Goal: Task Accomplishment & Management: Use online tool/utility

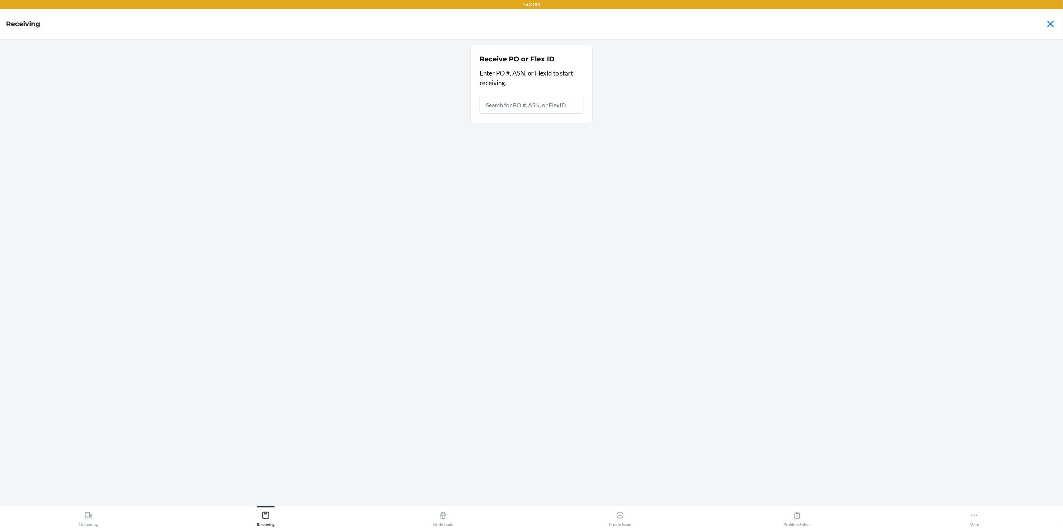
click at [532, 103] on input "text" at bounding box center [532, 105] width 104 height 18
type input "9930394"
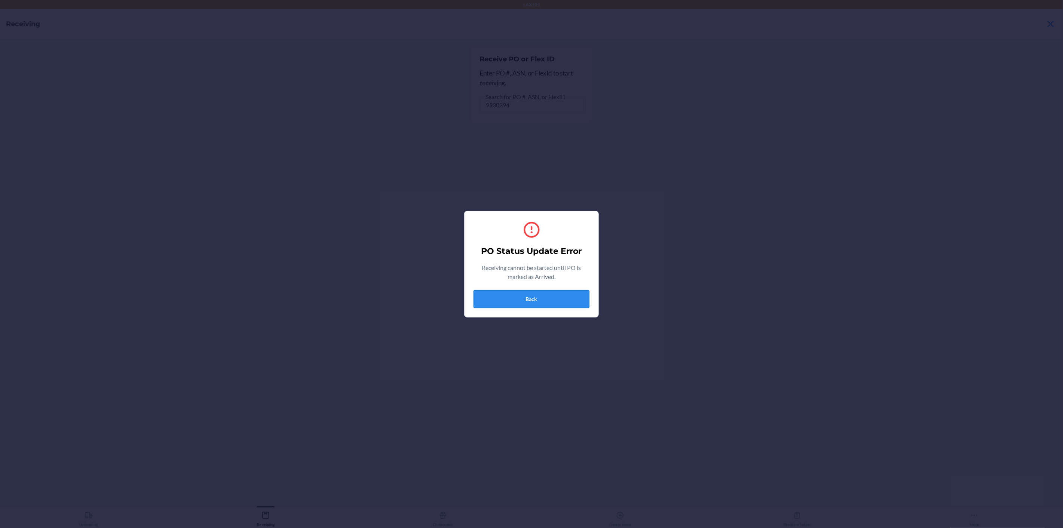
click at [498, 295] on button "Back" at bounding box center [532, 299] width 116 height 18
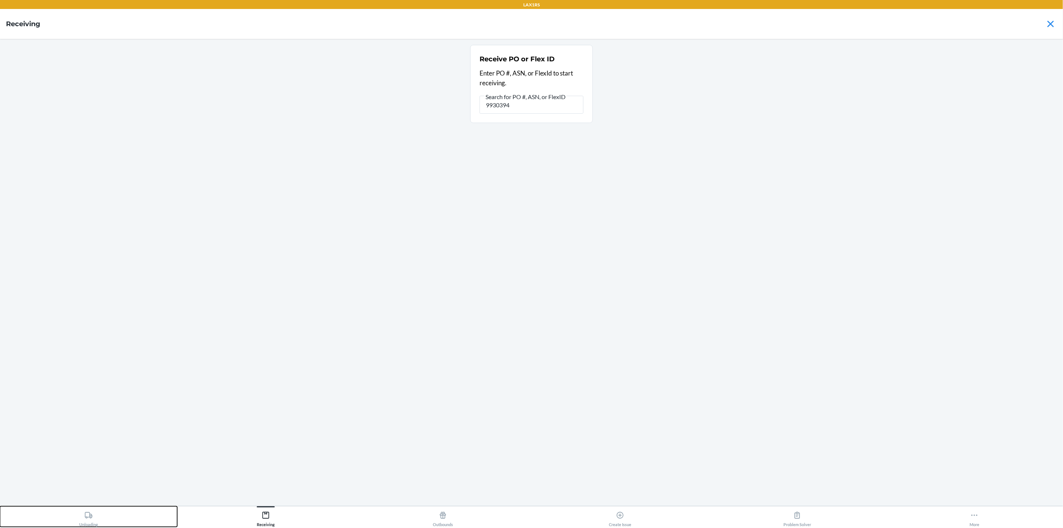
click at [91, 519] on icon at bounding box center [88, 515] width 8 height 8
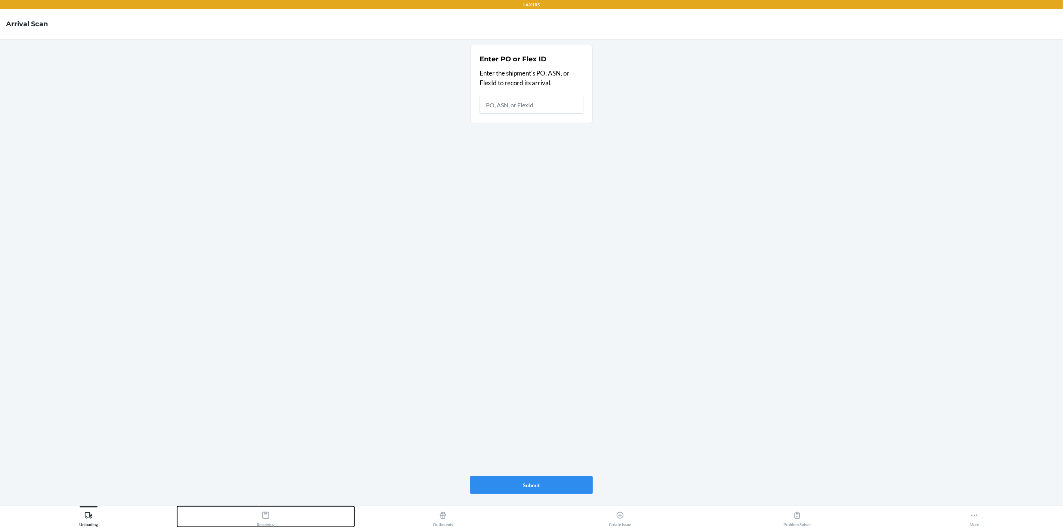
click at [264, 518] on icon at bounding box center [266, 515] width 8 height 8
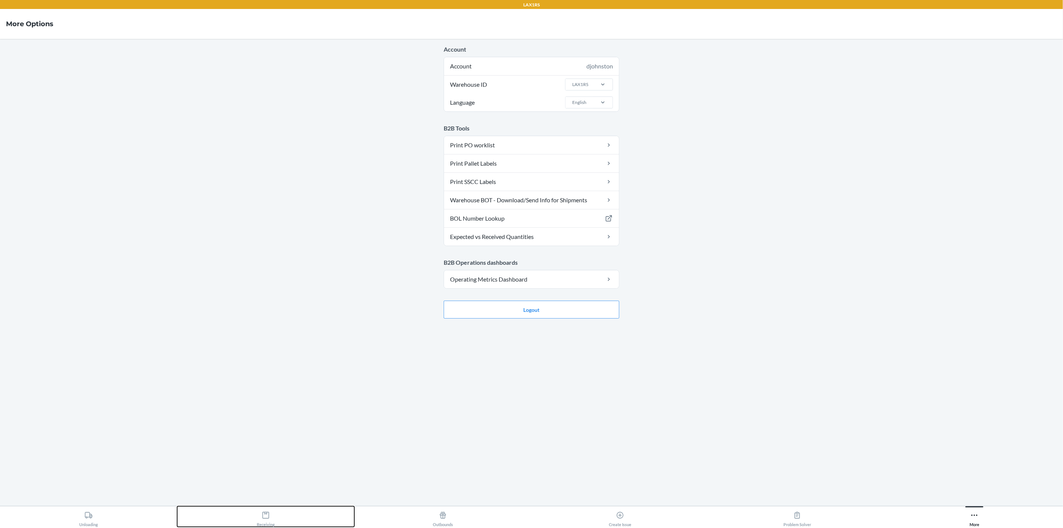
click at [265, 521] on div "Receiving" at bounding box center [266, 517] width 18 height 19
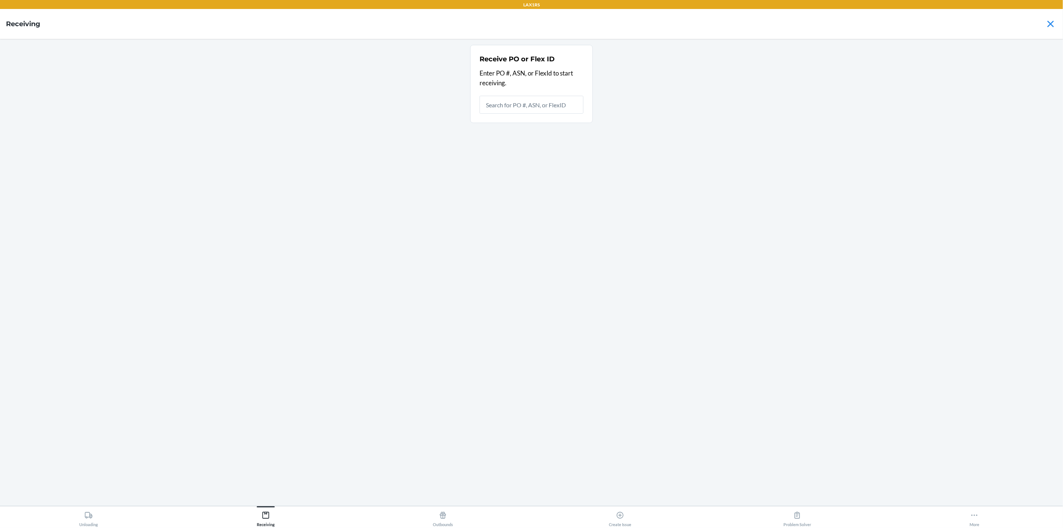
type input "9914062"
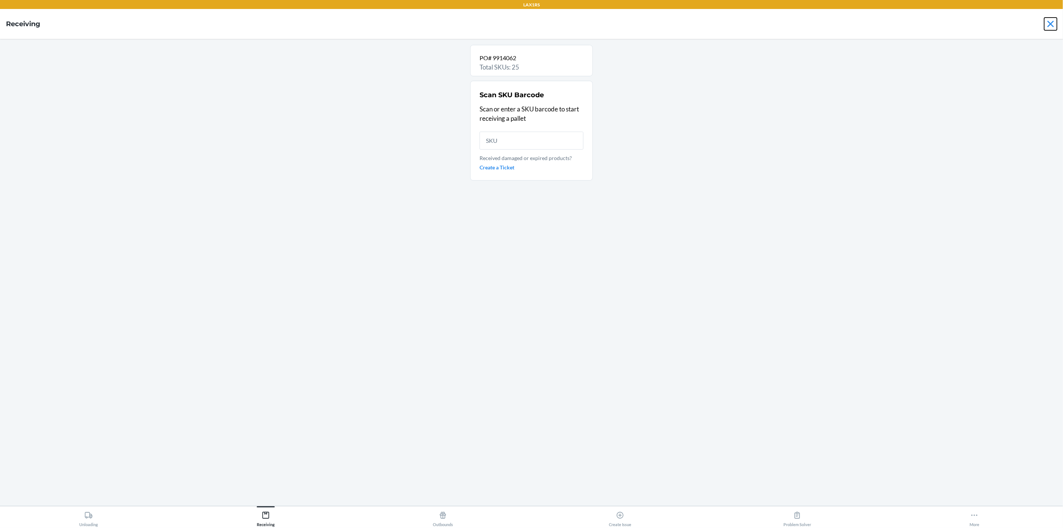
click at [1051, 21] on icon at bounding box center [1050, 24] width 13 height 13
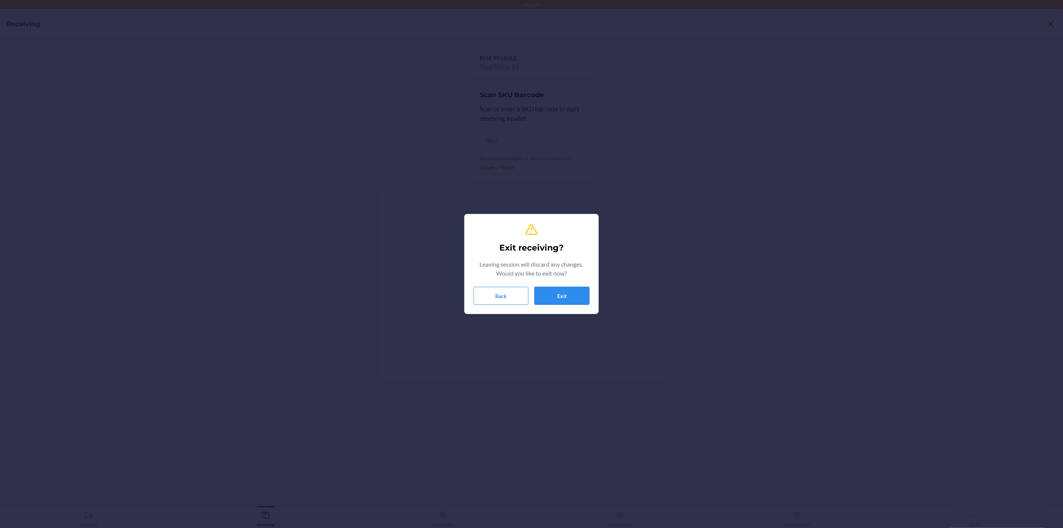
click at [561, 301] on button "Exit" at bounding box center [562, 296] width 55 height 18
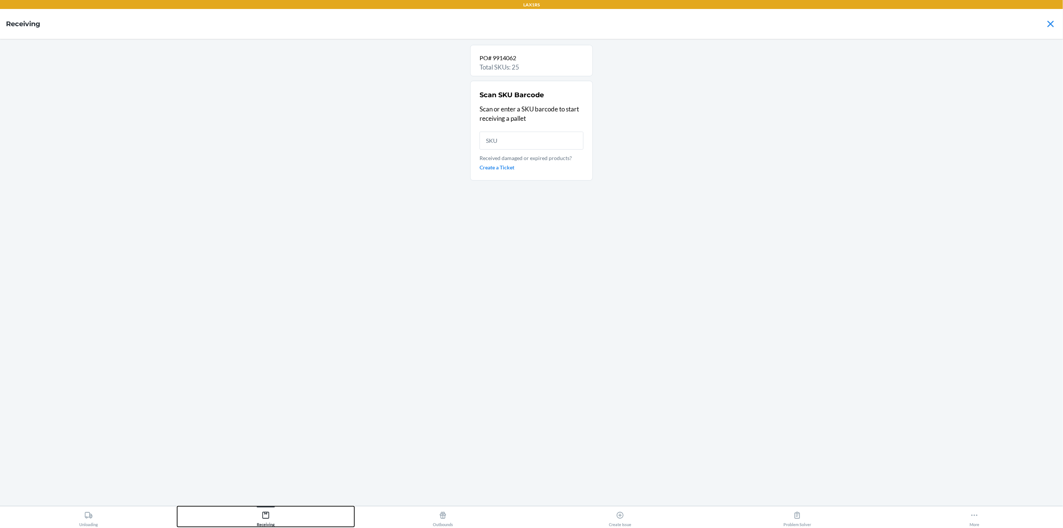
click at [264, 523] on div "Receiving" at bounding box center [266, 517] width 18 height 19
click at [266, 516] on icon at bounding box center [266, 515] width 8 height 8
click at [439, 518] on icon at bounding box center [443, 515] width 8 height 8
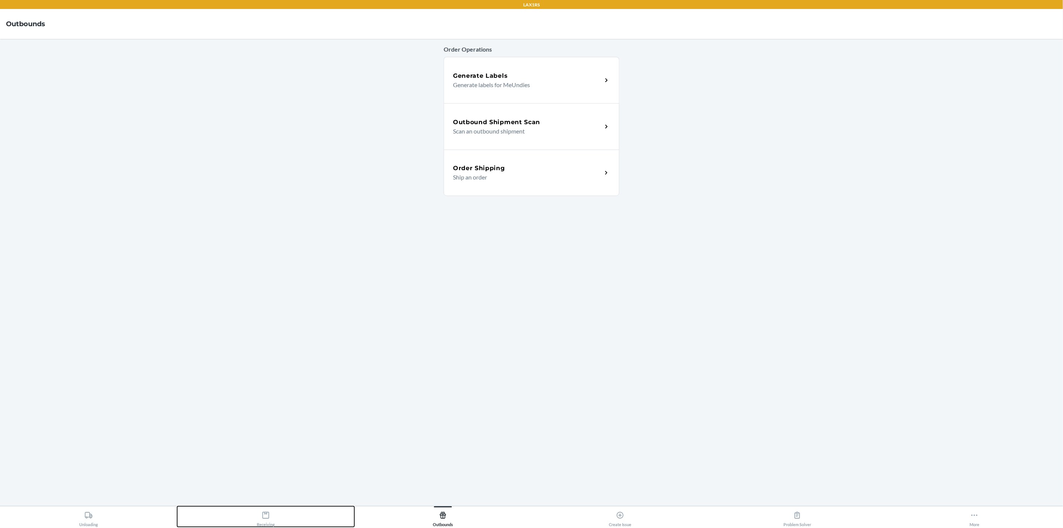
click at [258, 520] on div "Receiving" at bounding box center [266, 517] width 18 height 19
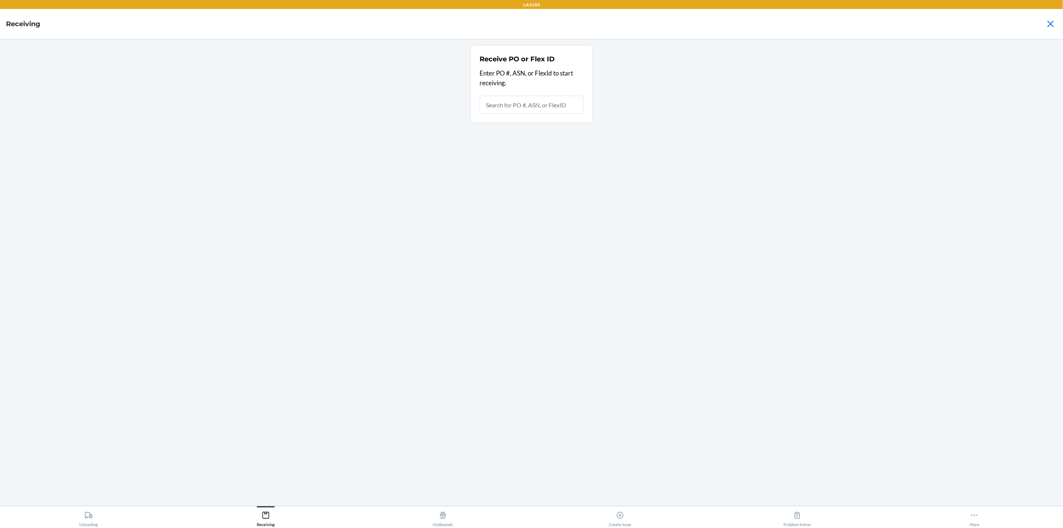
type input "9914059"
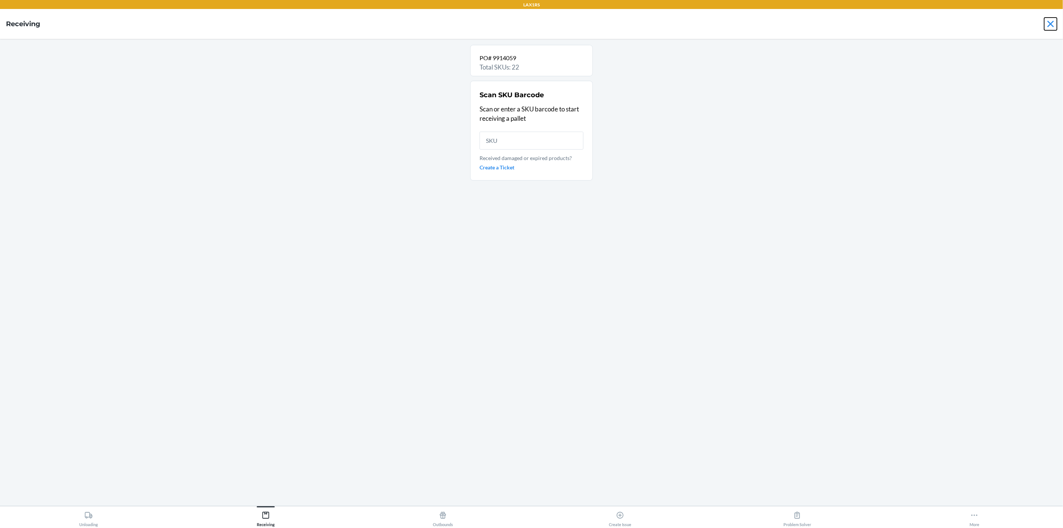
click at [1053, 22] on icon at bounding box center [1050, 24] width 13 height 13
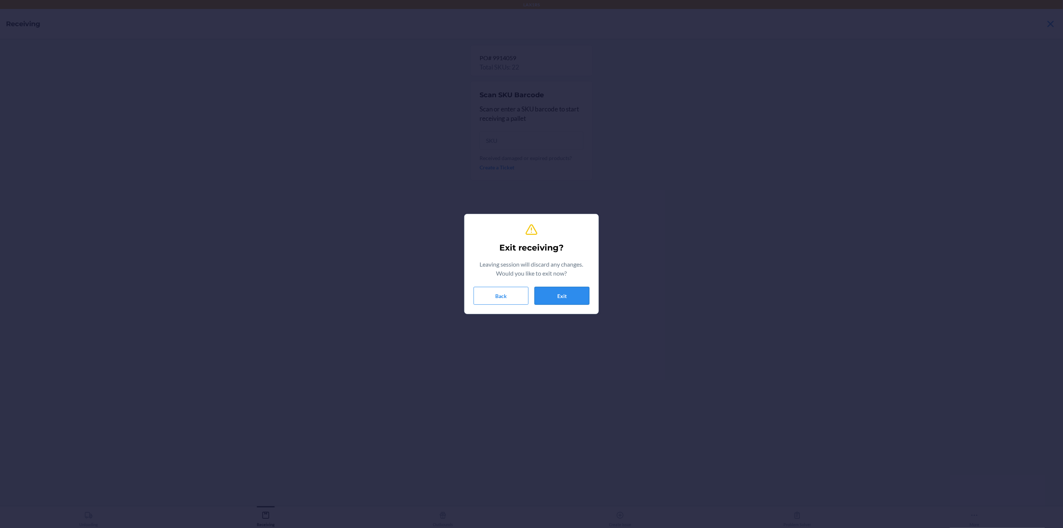
click at [551, 293] on button "Exit" at bounding box center [562, 296] width 55 height 18
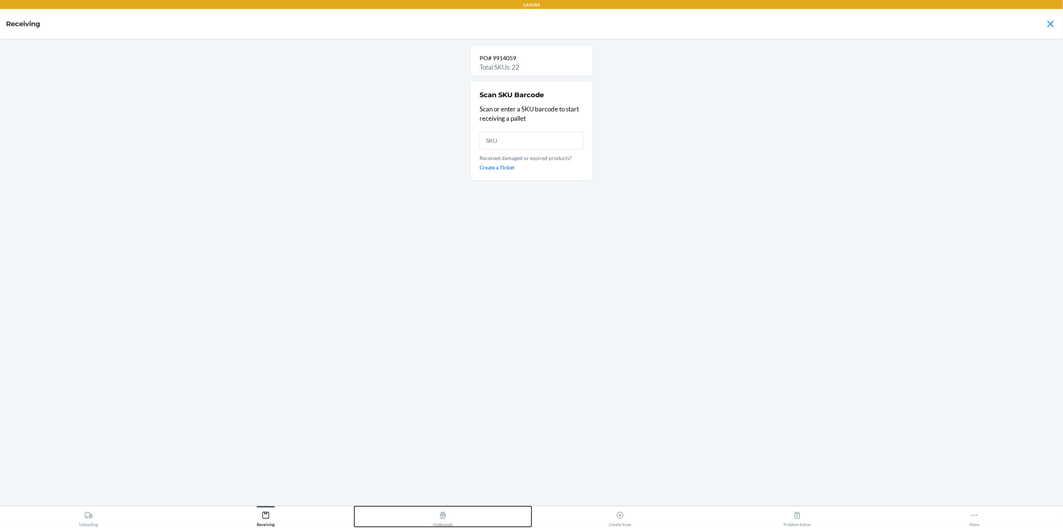
click at [437, 519] on div "Outbounds" at bounding box center [443, 517] width 20 height 19
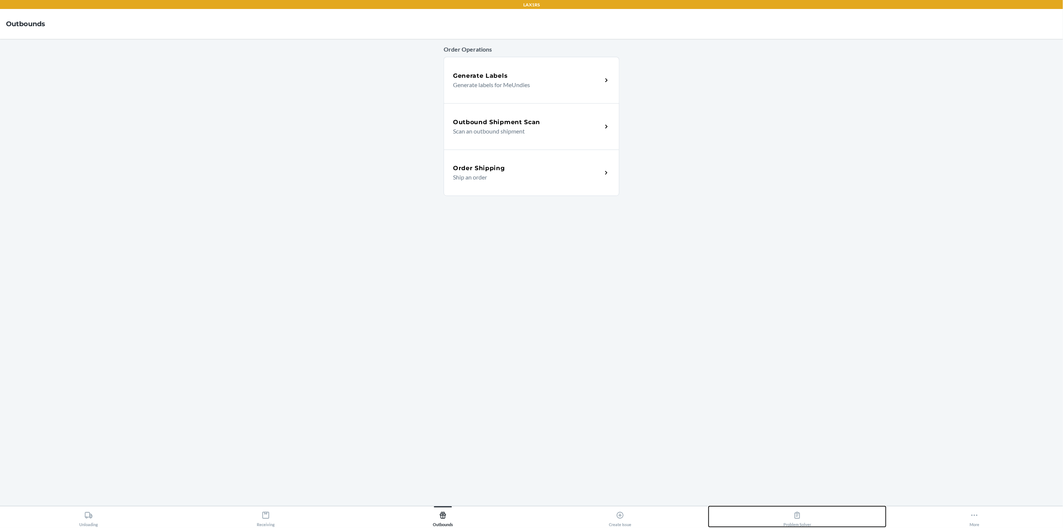
click at [800, 518] on icon at bounding box center [797, 515] width 8 height 8
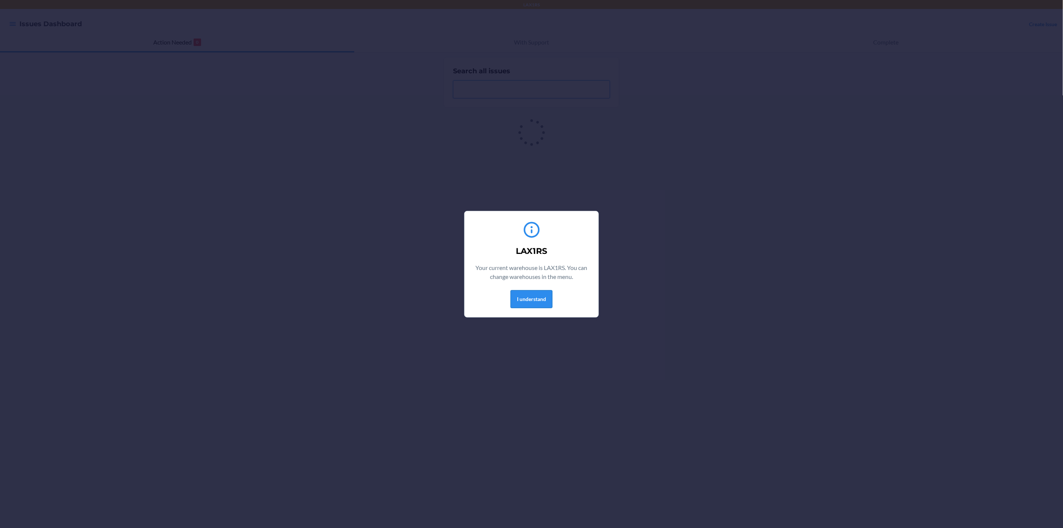
click at [538, 302] on button "I understand" at bounding box center [532, 299] width 42 height 18
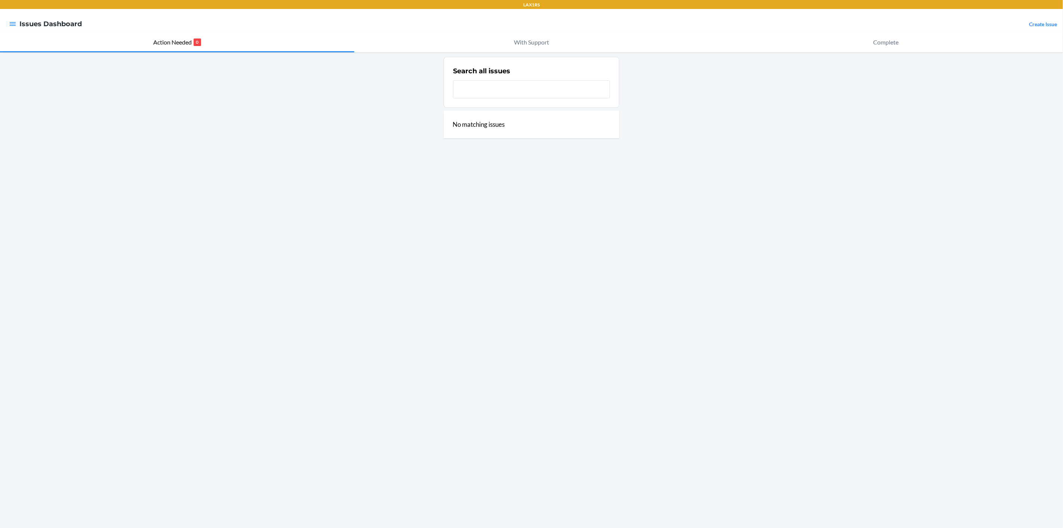
click at [19, 24] on h4 "Issues Dashboard" at bounding box center [50, 24] width 62 height 10
click at [12, 24] on icon "button" at bounding box center [13, 24] width 6 height 4
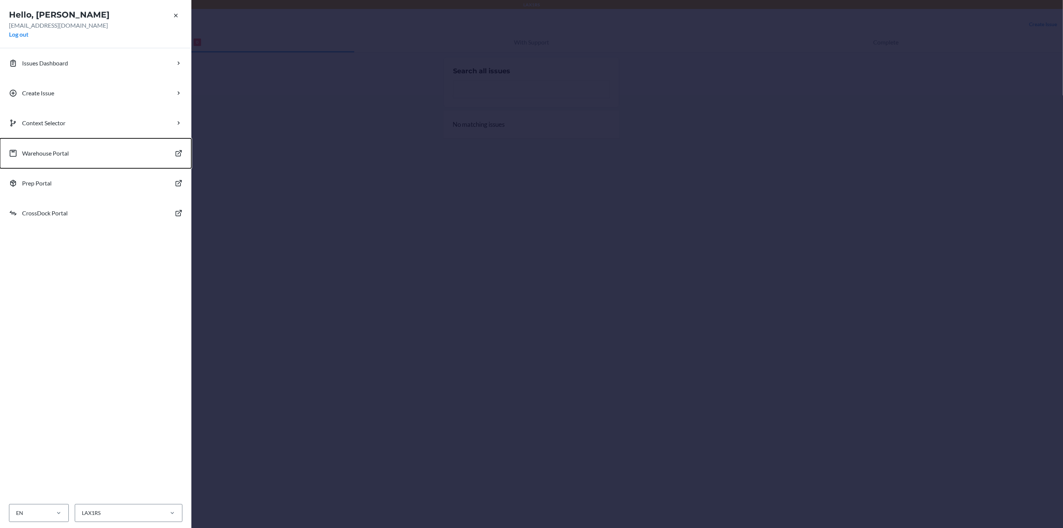
click at [50, 154] on p "Warehouse Portal" at bounding box center [45, 153] width 47 height 9
